Goal: Task Accomplishment & Management: Complete application form

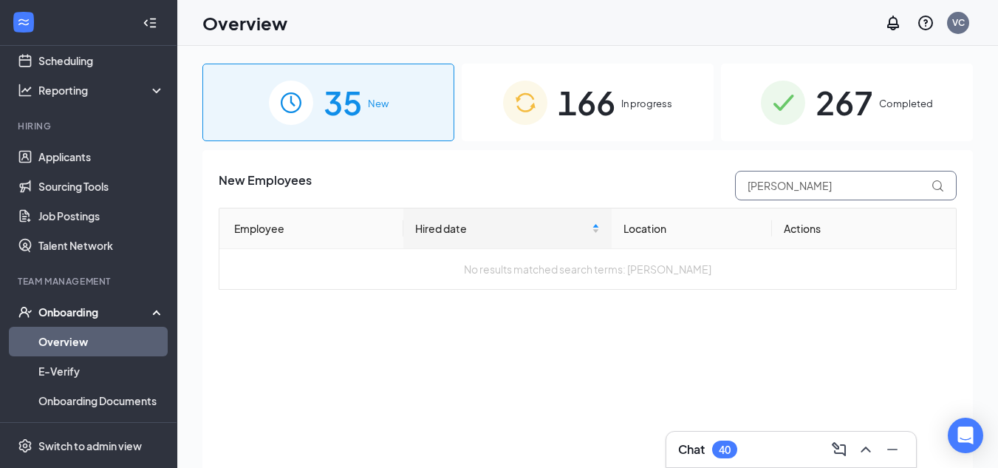
drag, startPoint x: 832, startPoint y: 185, endPoint x: 573, endPoint y: 183, distance: 259.4
click at [573, 183] on div "New Employees [PERSON_NAME]" at bounding box center [588, 186] width 738 height 30
type input "mia"
click at [546, 103] on img at bounding box center [525, 103] width 44 height 44
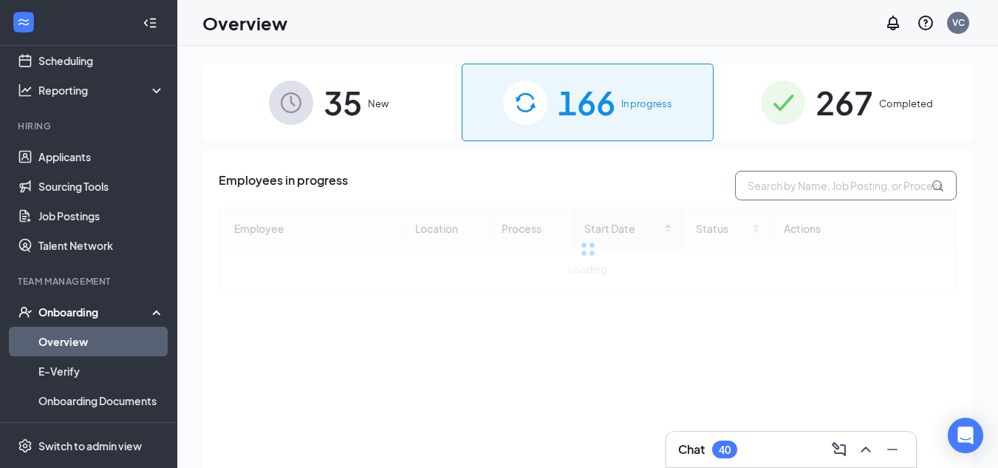
click at [838, 185] on input "text" at bounding box center [846, 186] width 222 height 30
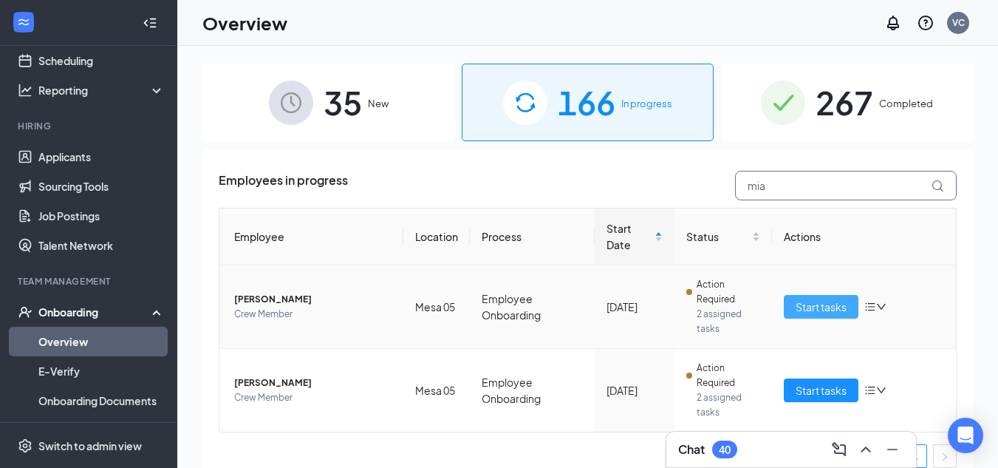
type input "mia"
click at [826, 308] on span "Start tasks" at bounding box center [821, 307] width 51 height 16
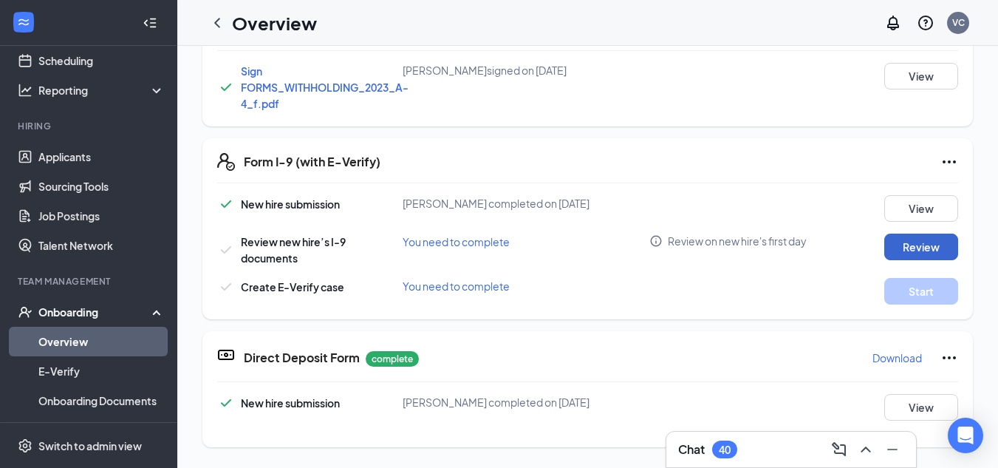
scroll to position [517, 0]
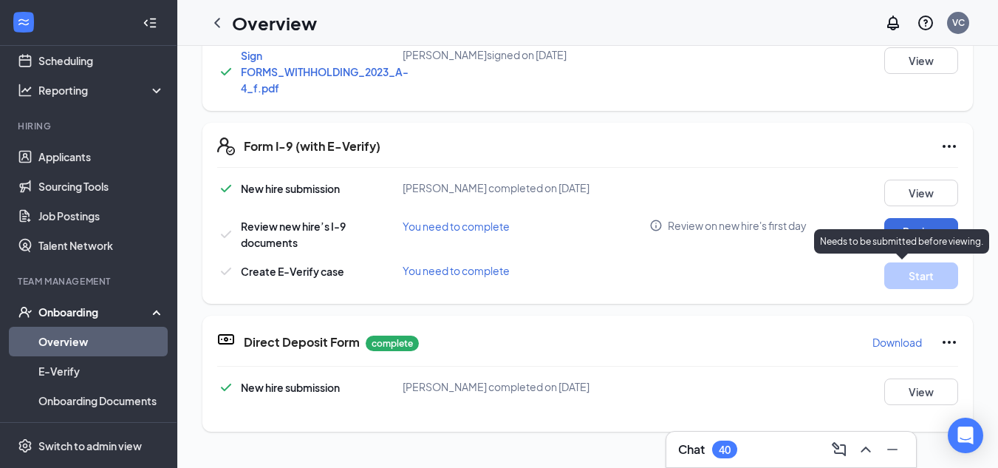
click at [917, 248] on div "Needs to be submitted before viewing." at bounding box center [901, 241] width 175 height 24
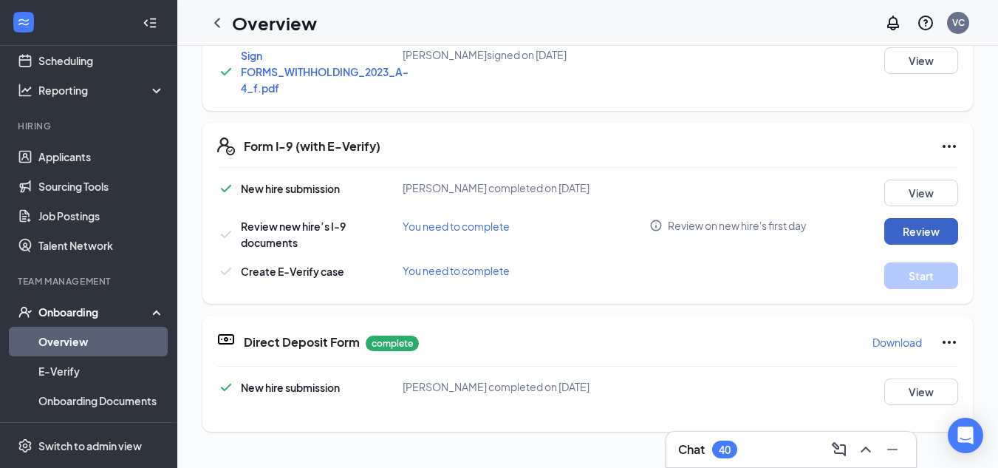
click at [885, 225] on button "Review" at bounding box center [922, 231] width 74 height 27
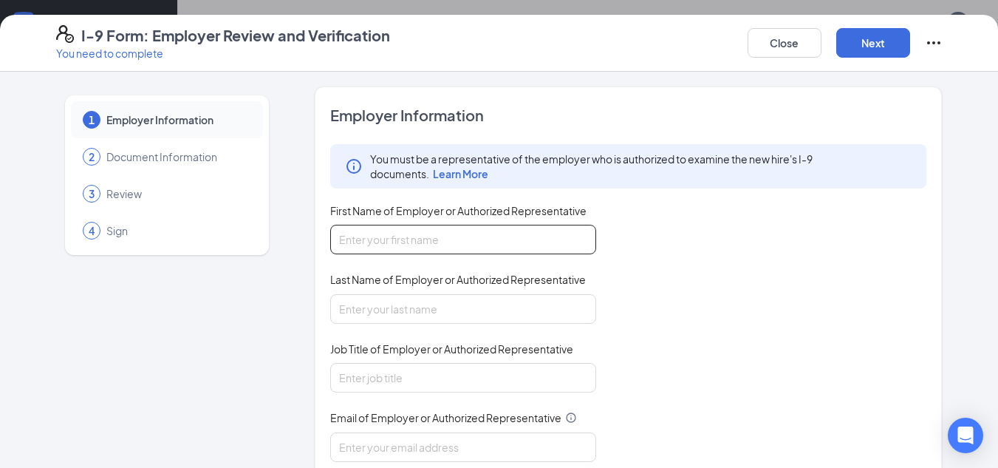
click at [455, 237] on input "First Name of Employer or Authorized Representative" at bounding box center [463, 240] width 266 height 30
type input "victoria"
click at [446, 296] on input "Last Name of Employer or Authorized Representative" at bounding box center [463, 309] width 266 height 30
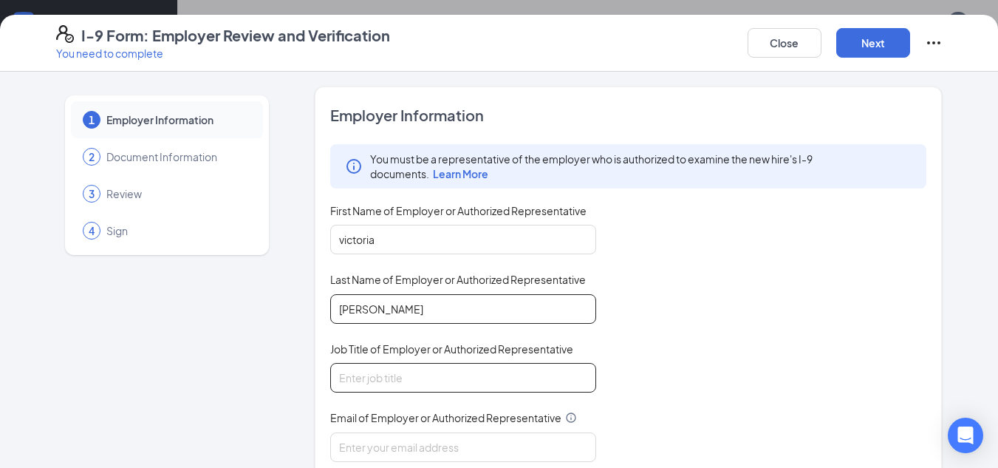
type input "[PERSON_NAME]"
click at [449, 368] on input "Job Title of Employer or Authorized Representative" at bounding box center [463, 378] width 266 height 30
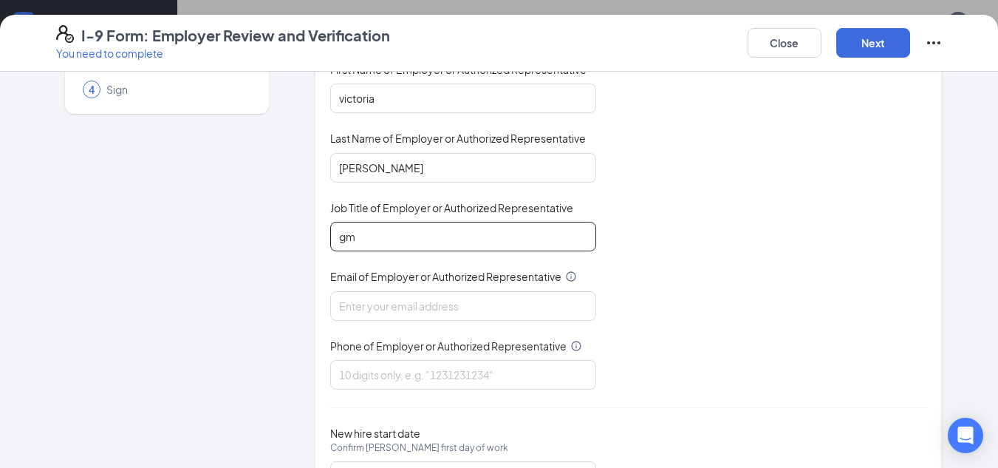
scroll to position [148, 0]
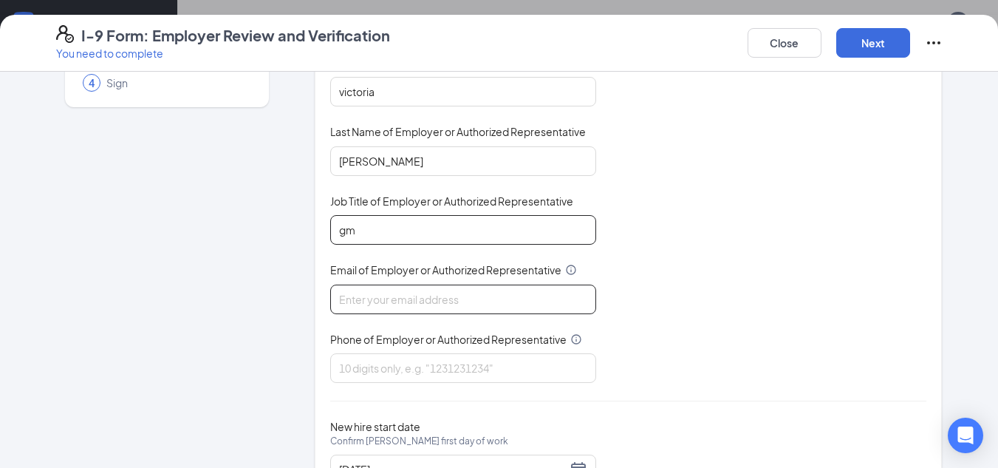
type input "gm"
click at [461, 299] on input "Email of Employer or Authorized Representative" at bounding box center [463, 299] width 266 height 30
type input "[EMAIL_ADDRESS][DOMAIN_NAME]"
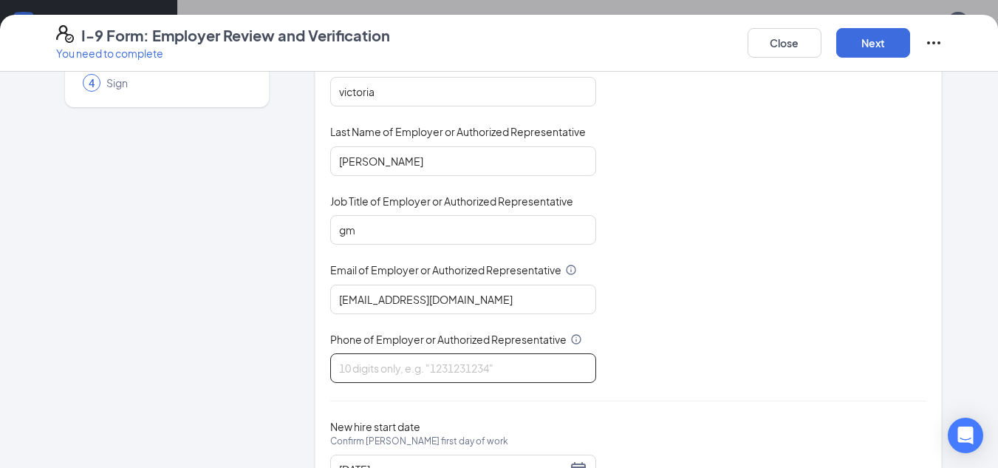
click at [459, 367] on input "Phone of Employer or Authorized Representative" at bounding box center [463, 368] width 266 height 30
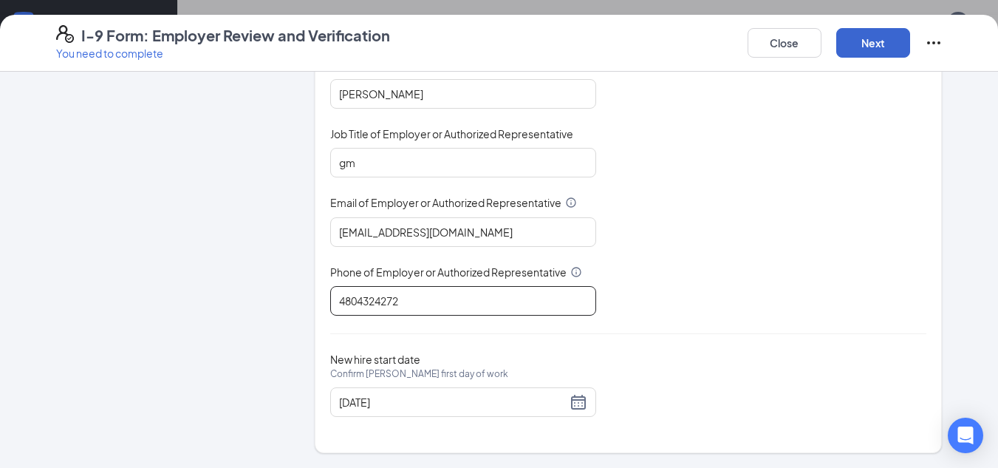
type input "4804324272"
click at [897, 42] on button "Next" at bounding box center [873, 43] width 74 height 30
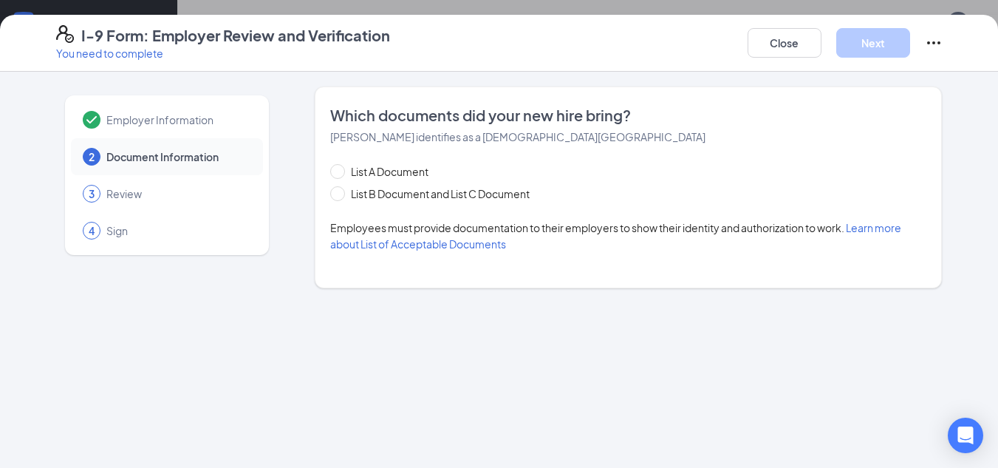
scroll to position [0, 0]
click at [339, 193] on input "List B Document and List C Document" at bounding box center [335, 191] width 10 height 10
radio input "true"
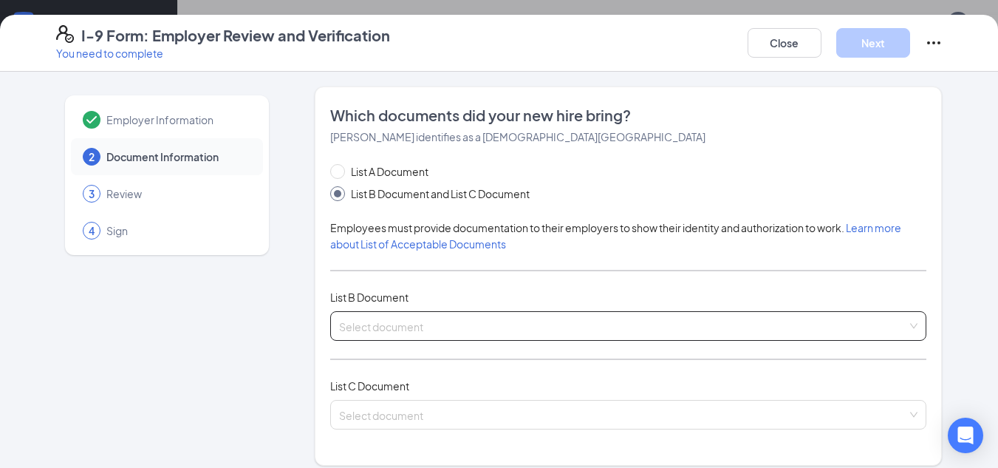
click at [469, 334] on span at bounding box center [623, 326] width 569 height 28
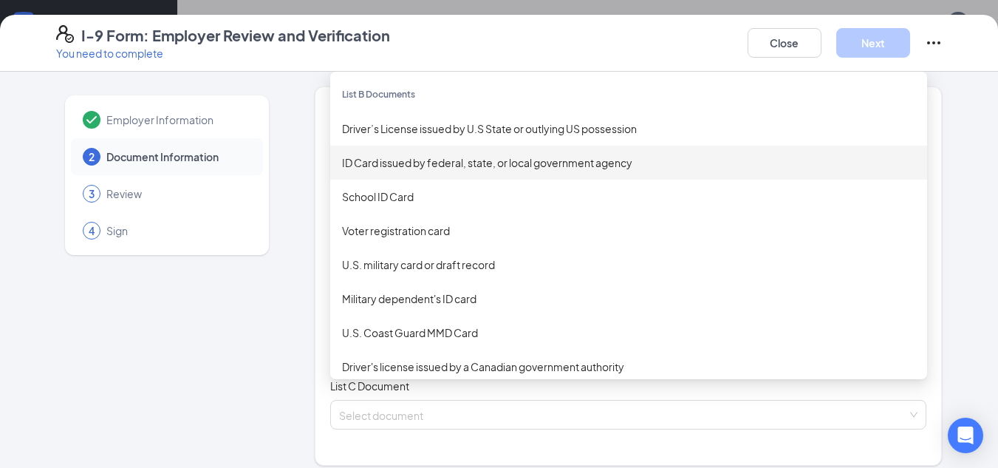
click at [500, 160] on div "ID Card issued by federal, state, or local government agency" at bounding box center [628, 162] width 573 height 16
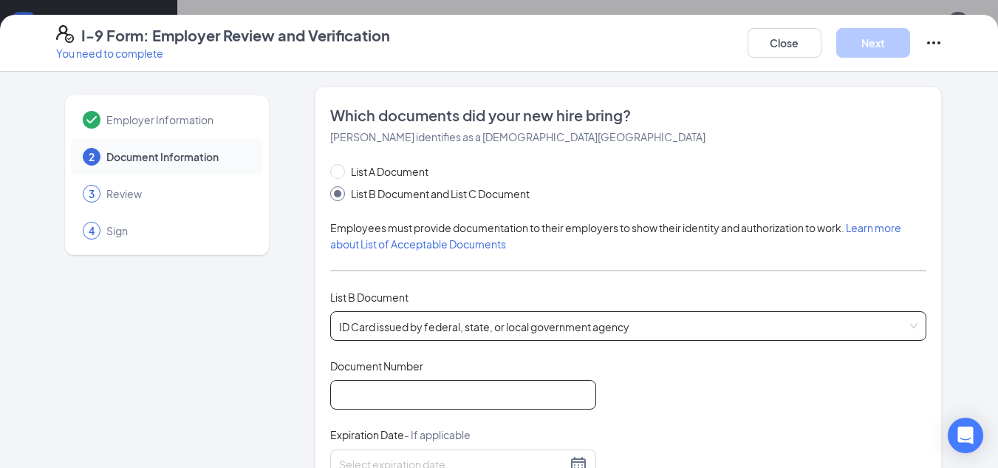
click at [539, 390] on input "Document Number" at bounding box center [463, 395] width 266 height 30
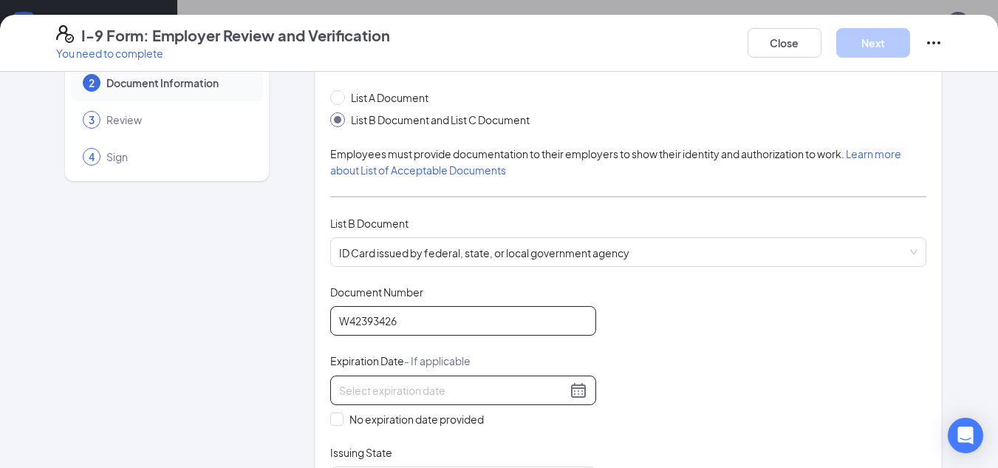
scroll to position [148, 0]
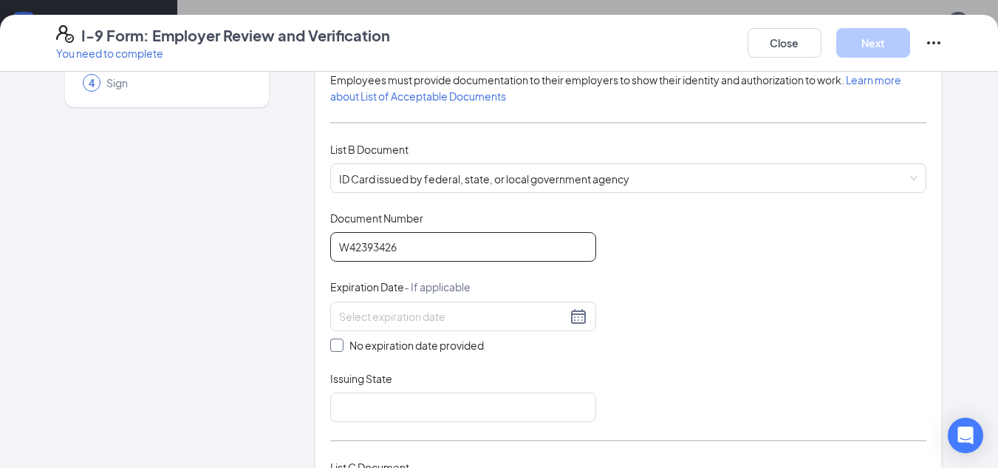
type input "W42393426"
click at [330, 345] on input "No expiration date provided" at bounding box center [335, 343] width 10 height 10
checkbox input "true"
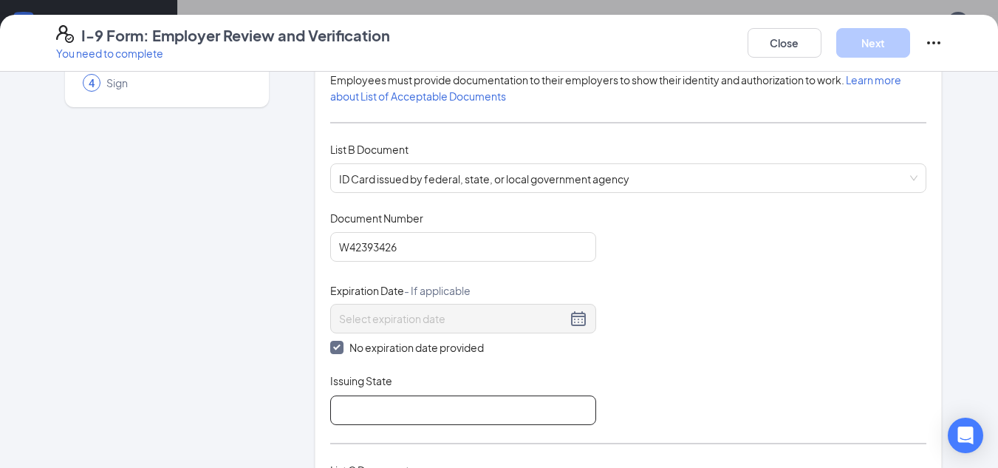
click at [369, 418] on input "Issuing State" at bounding box center [463, 410] width 266 height 30
type input "[US_STATE]"
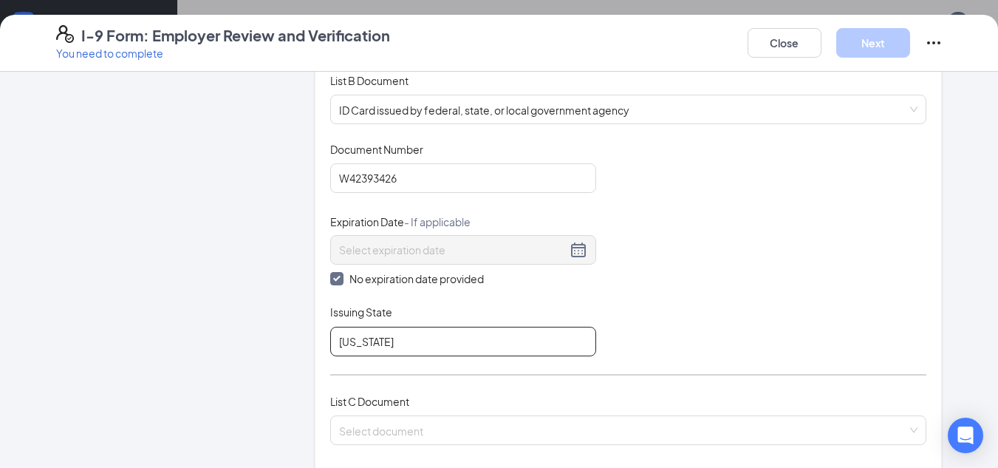
scroll to position [296, 0]
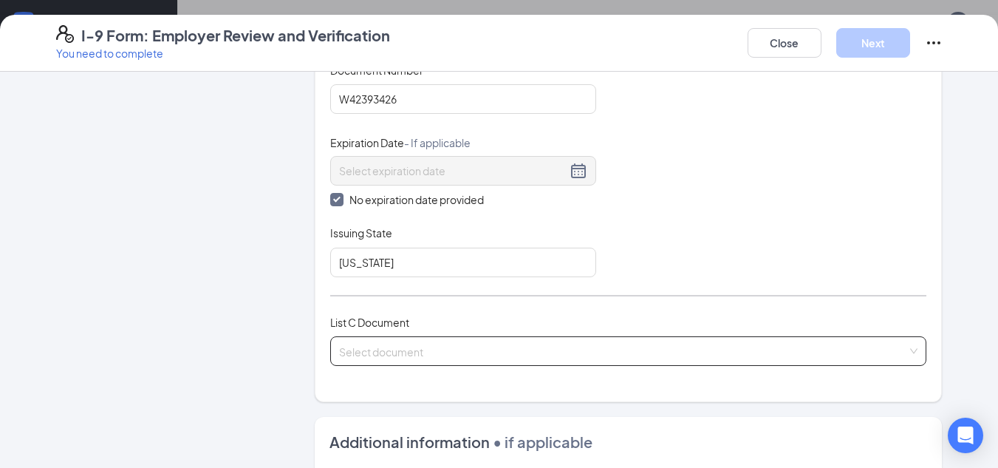
click at [417, 347] on input "search" at bounding box center [623, 348] width 569 height 22
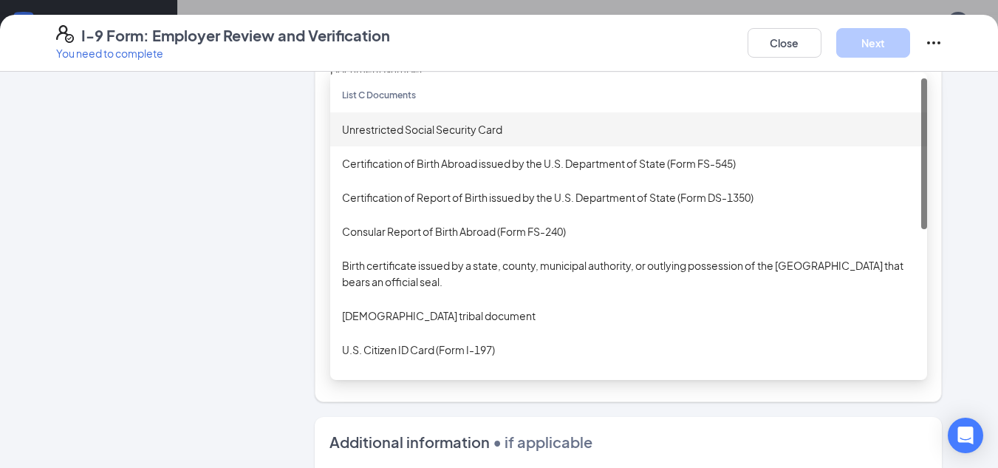
click at [433, 140] on div "Unrestricted Social Security Card" at bounding box center [628, 129] width 597 height 34
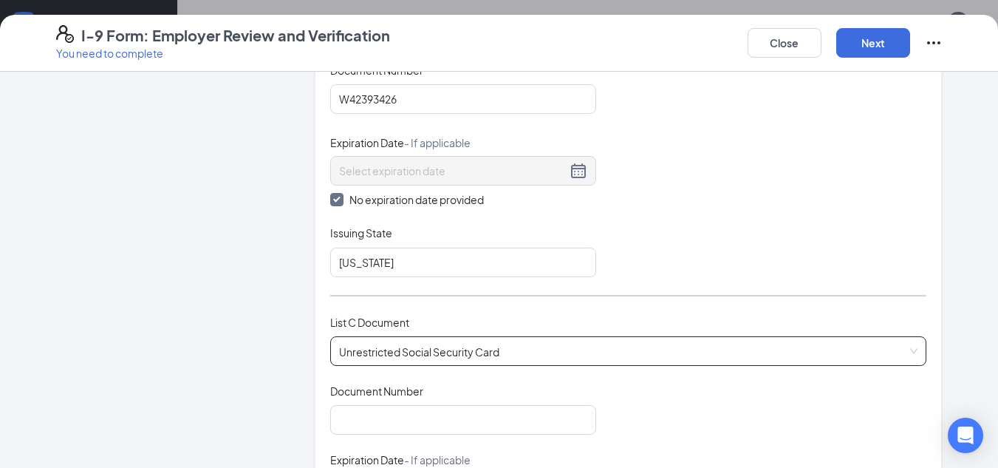
scroll to position [443, 0]
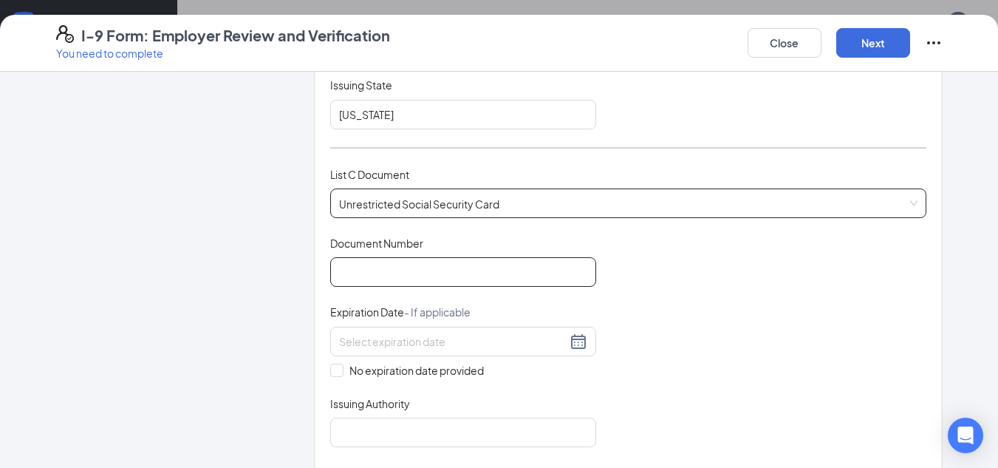
click at [442, 277] on input "Document Number" at bounding box center [463, 272] width 266 height 30
type input "765040823"
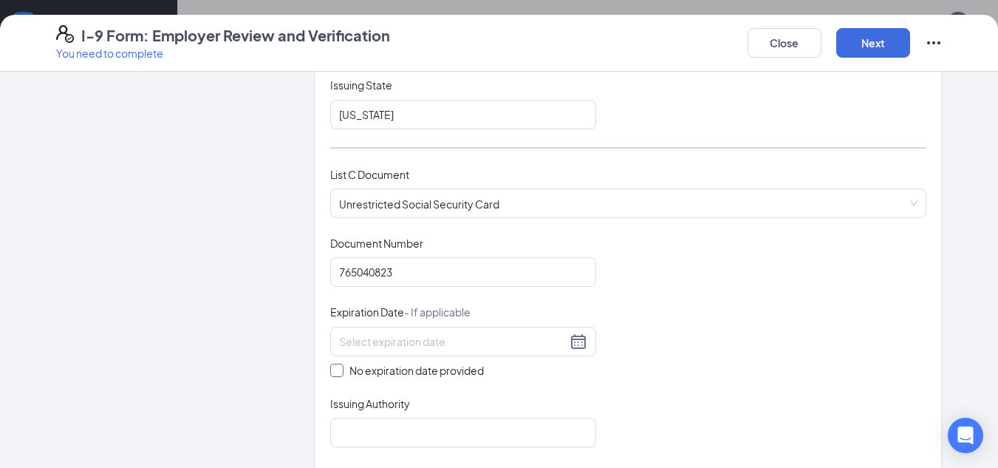
click at [333, 366] on input "No expiration date provided" at bounding box center [335, 369] width 10 height 10
checkbox input "true"
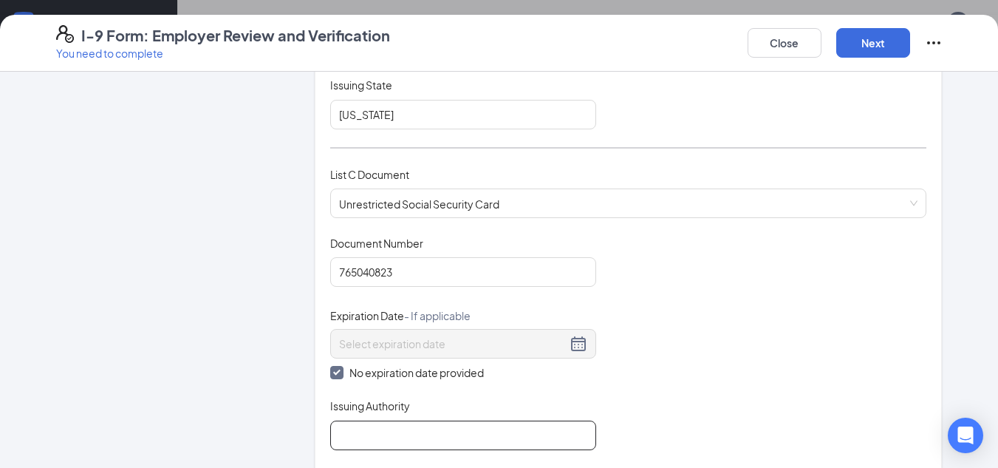
click at [406, 429] on input "Issuing Authority" at bounding box center [463, 435] width 266 height 30
type input "[US_STATE]"
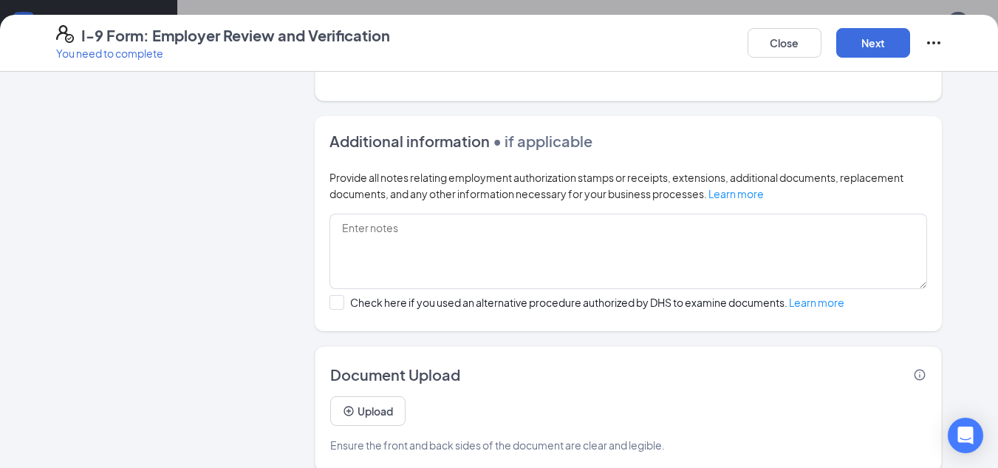
scroll to position [847, 0]
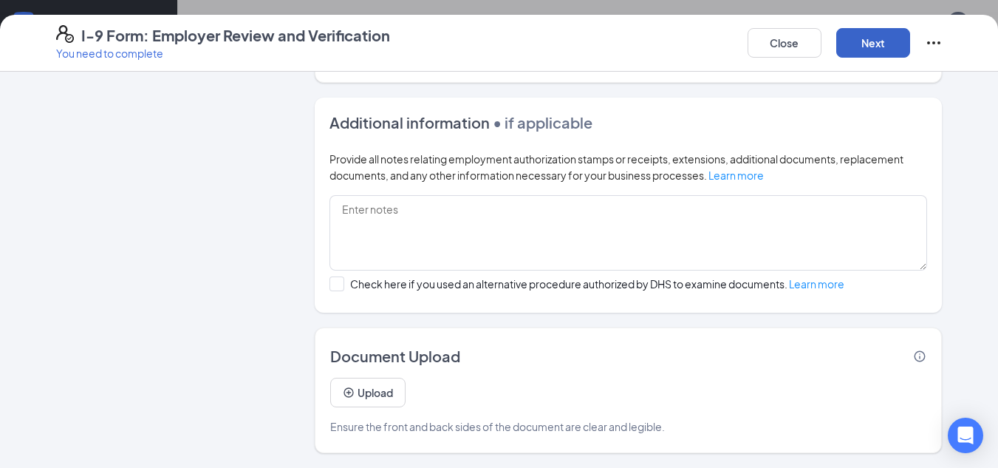
click at [877, 44] on button "Next" at bounding box center [873, 43] width 74 height 30
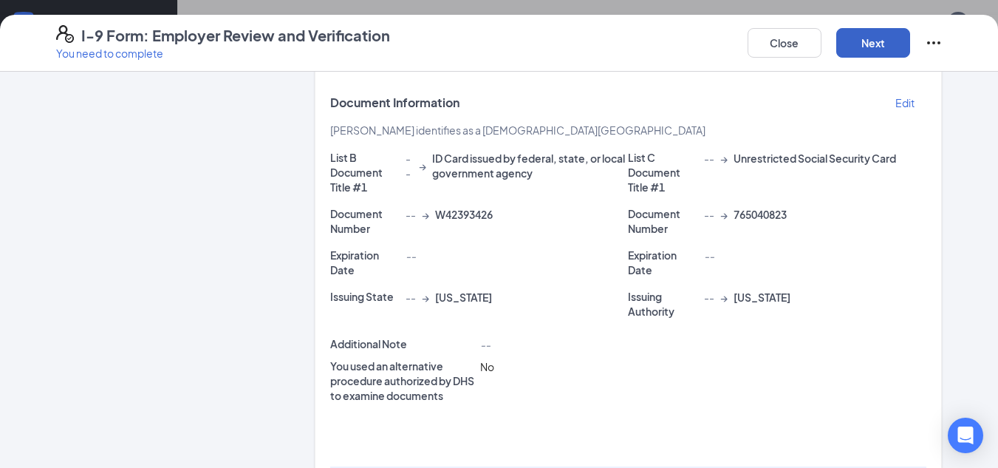
scroll to position [425, 0]
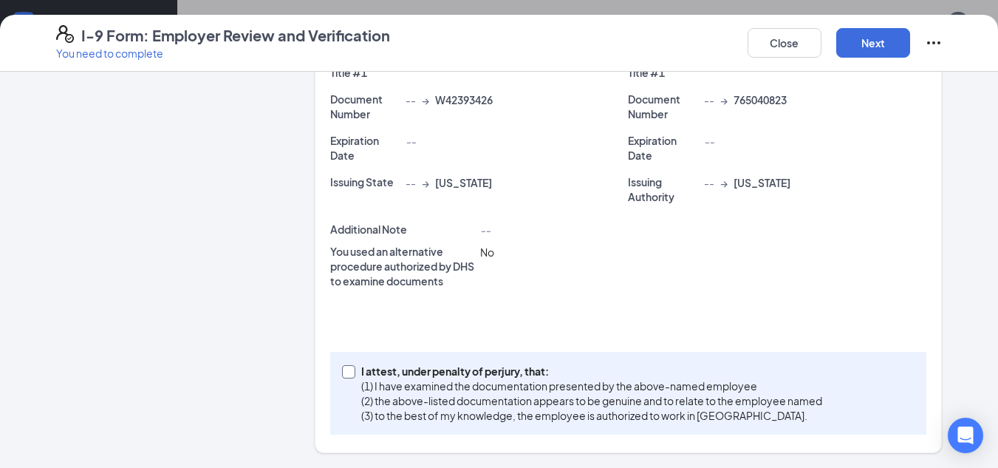
click at [344, 370] on input "I attest, under penalty of [PERSON_NAME], that: (1) I have examined the documen…" at bounding box center [347, 370] width 10 height 10
checkbox input "true"
click at [856, 39] on button "Next" at bounding box center [873, 43] width 74 height 30
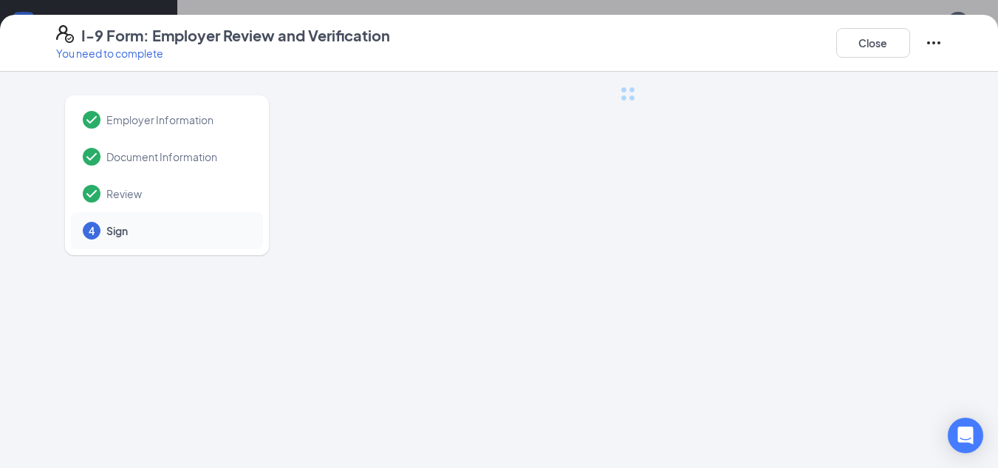
scroll to position [0, 0]
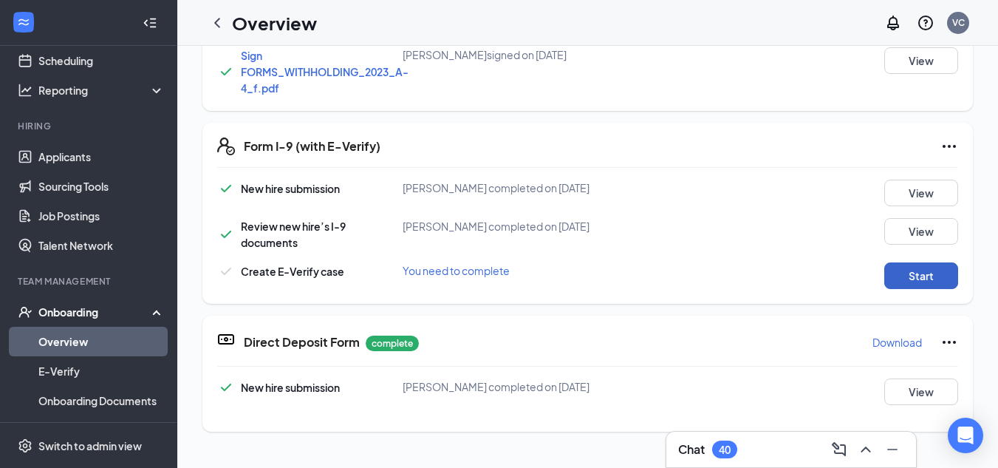
click at [890, 274] on button "Start" at bounding box center [922, 275] width 74 height 27
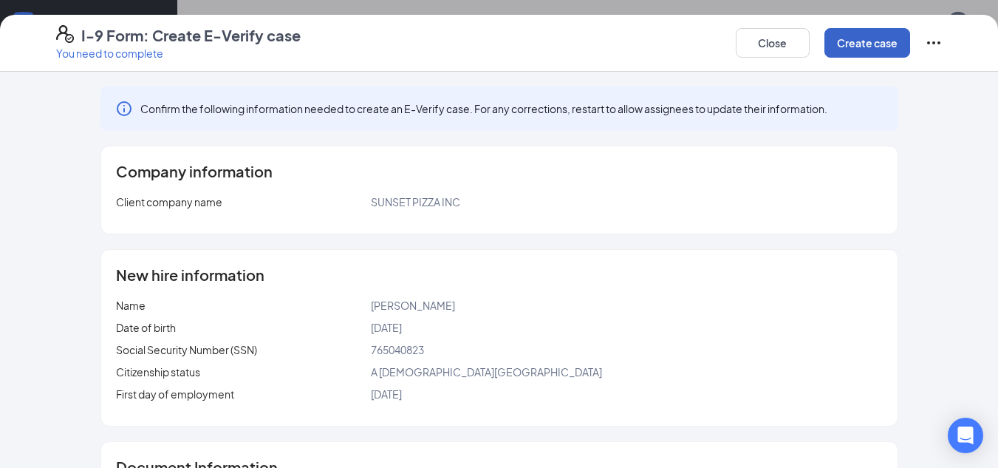
click at [865, 57] on button "Create case" at bounding box center [868, 43] width 86 height 30
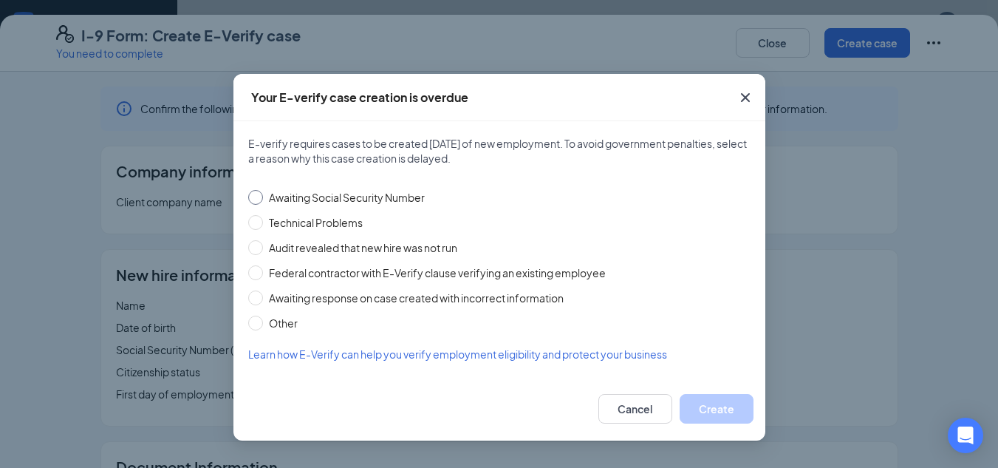
click at [256, 200] on input "Awaiting Social Security Number" at bounding box center [255, 197] width 15 height 15
radio input "true"
click at [711, 412] on button "Create" at bounding box center [717, 409] width 74 height 30
